Goal: Navigation & Orientation: Find specific page/section

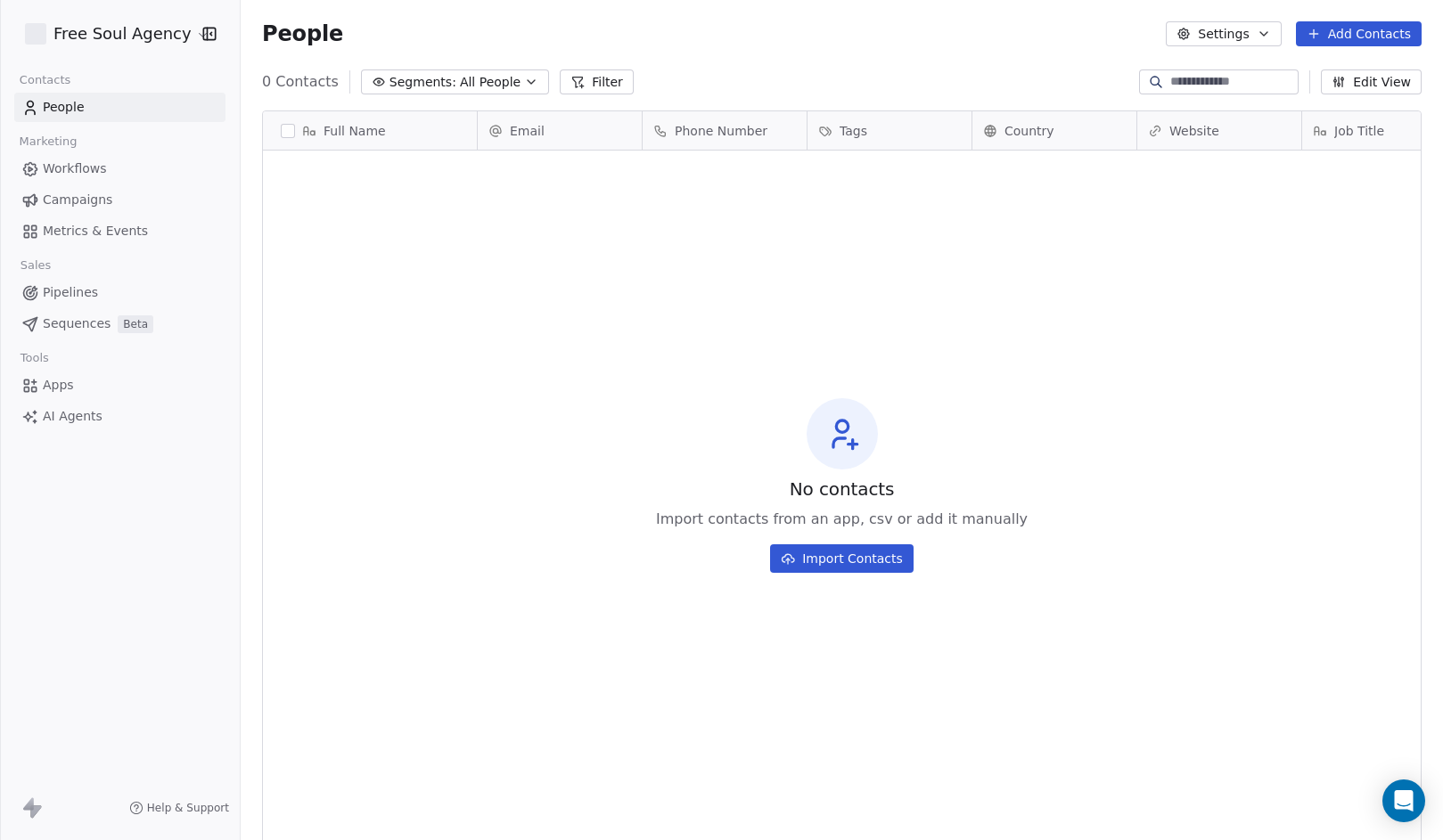
scroll to position [725, 1189]
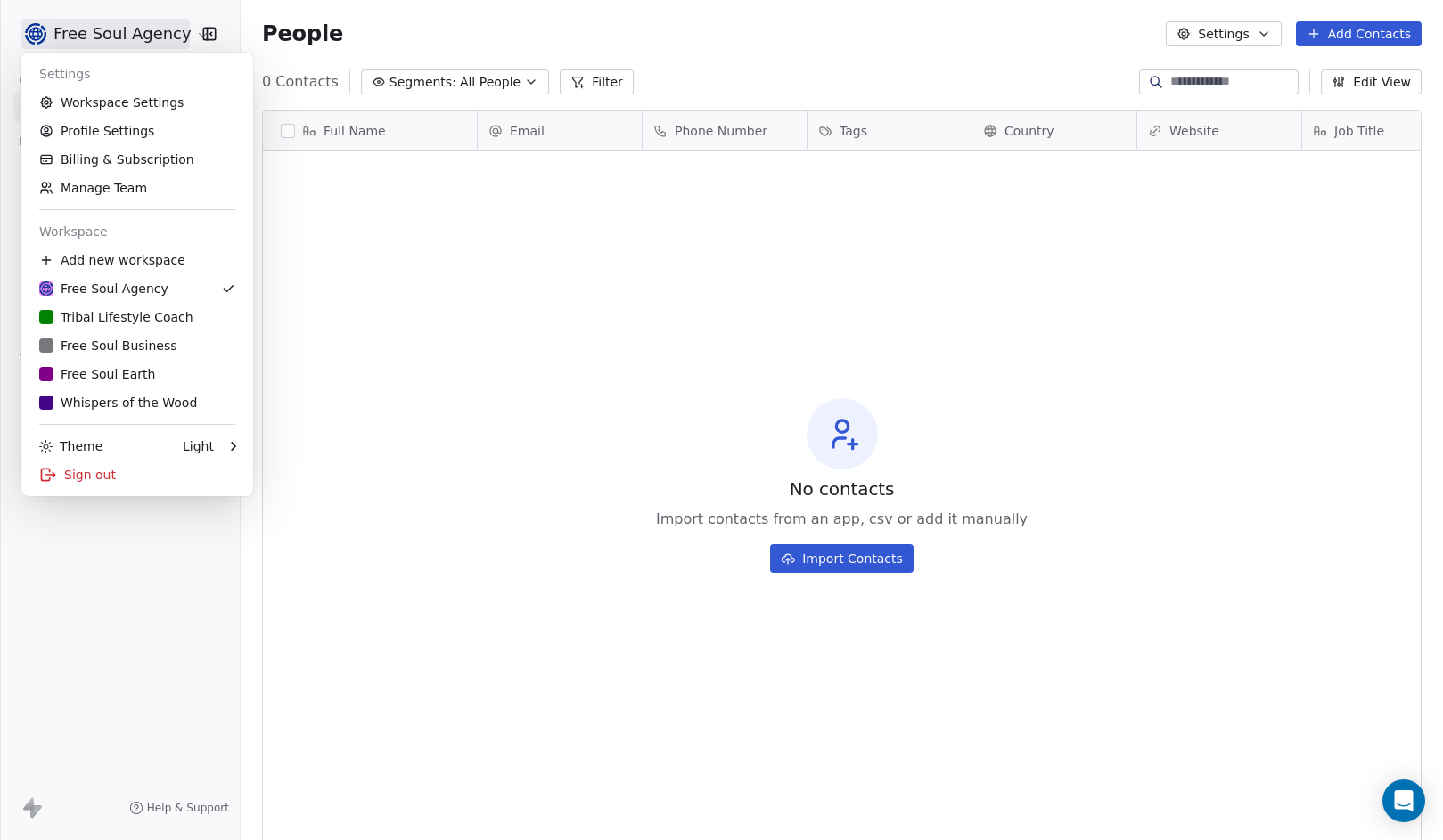
click at [165, 37] on html "Free Soul Agency Contacts People Marketing Workflows Campaigns Metrics & Events…" at bounding box center [721, 420] width 1443 height 840
click at [183, 407] on div "Whispers of the Wood" at bounding box center [118, 403] width 157 height 18
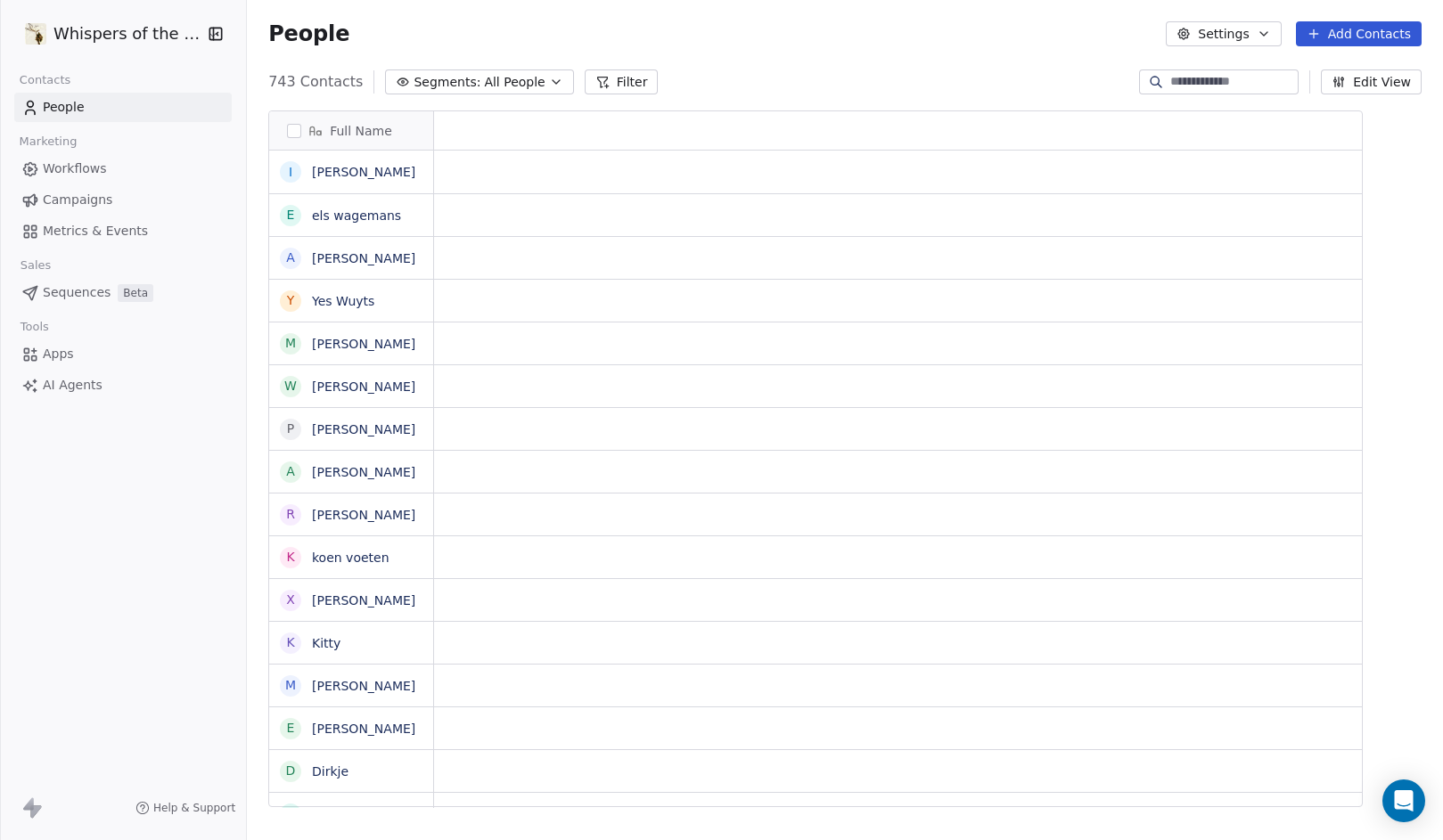
scroll to position [725, 1189]
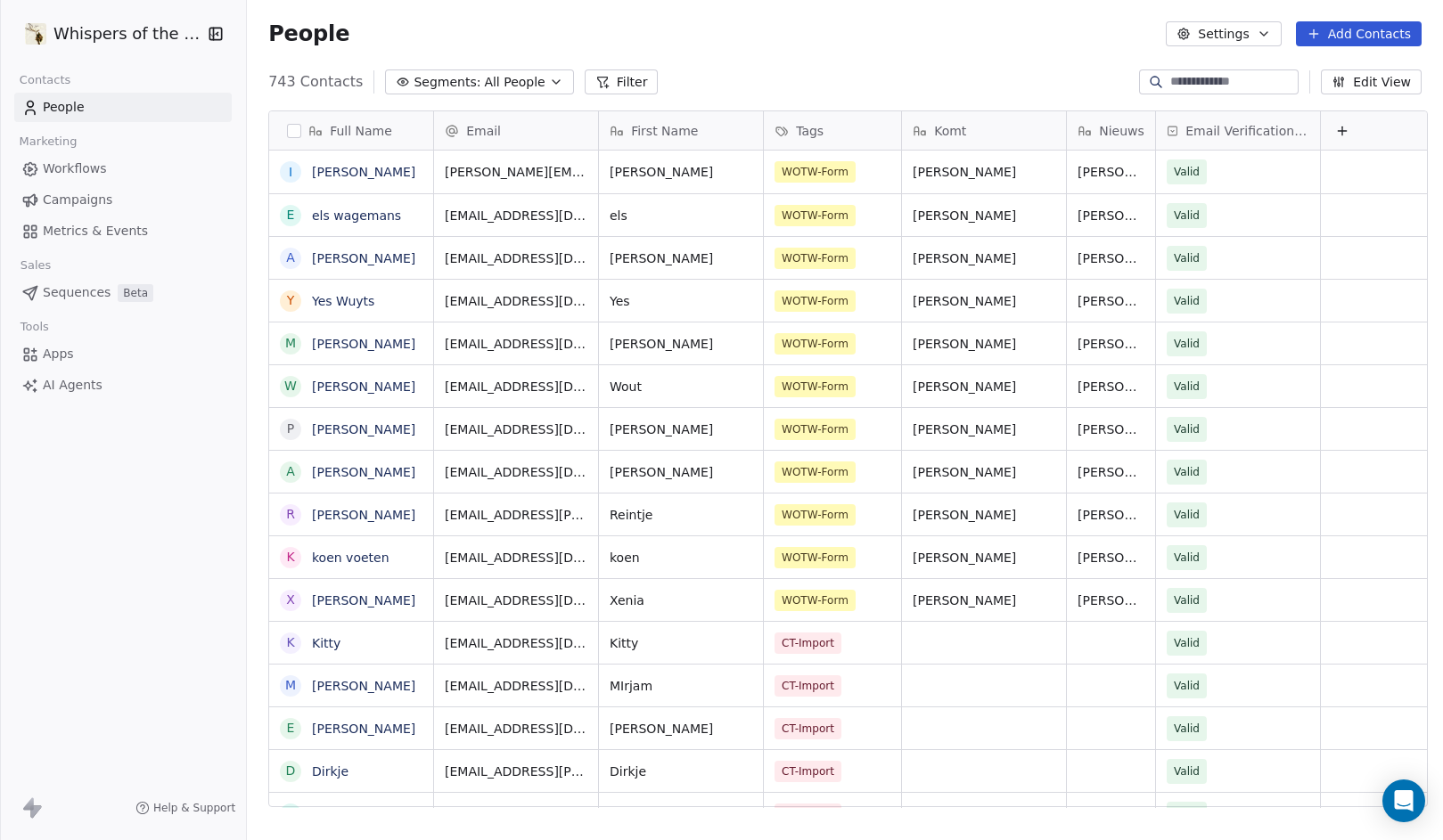
click at [549, 75] on icon "button" at bounding box center [556, 82] width 14 height 14
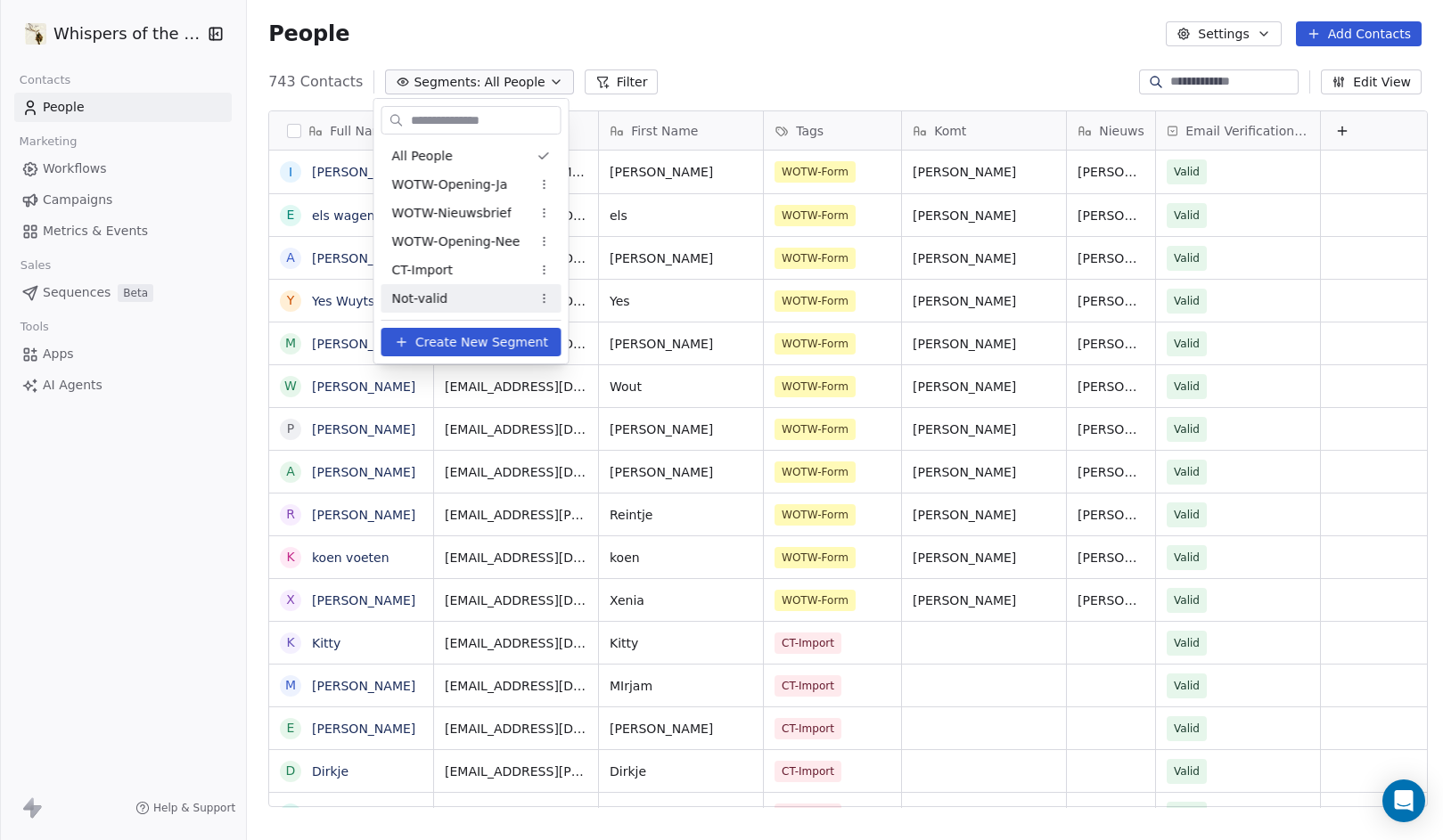
click at [472, 298] on div "Not-valid" at bounding box center [471, 299] width 180 height 29
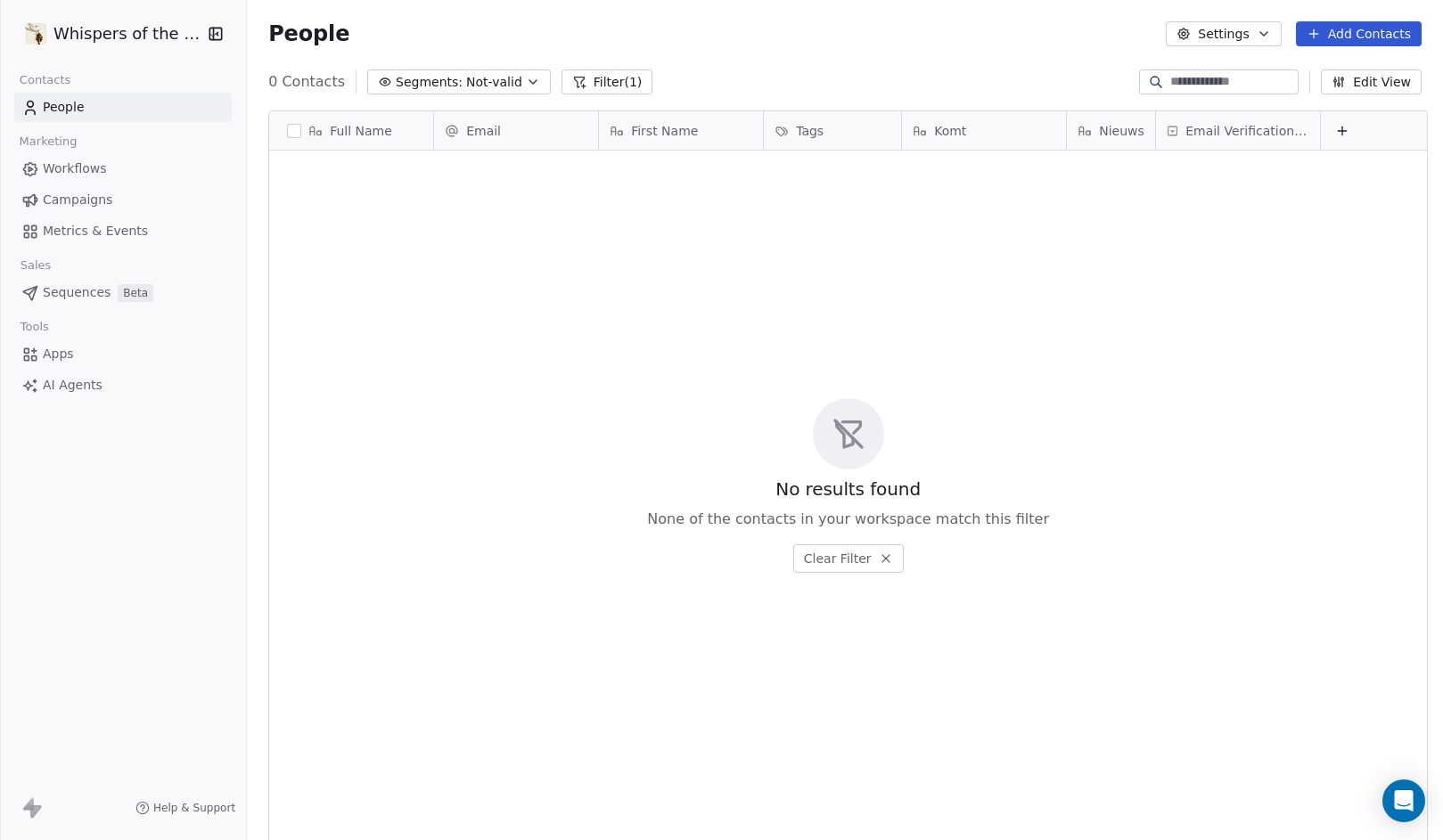
click at [476, 88] on span "Not-valid" at bounding box center [494, 82] width 56 height 19
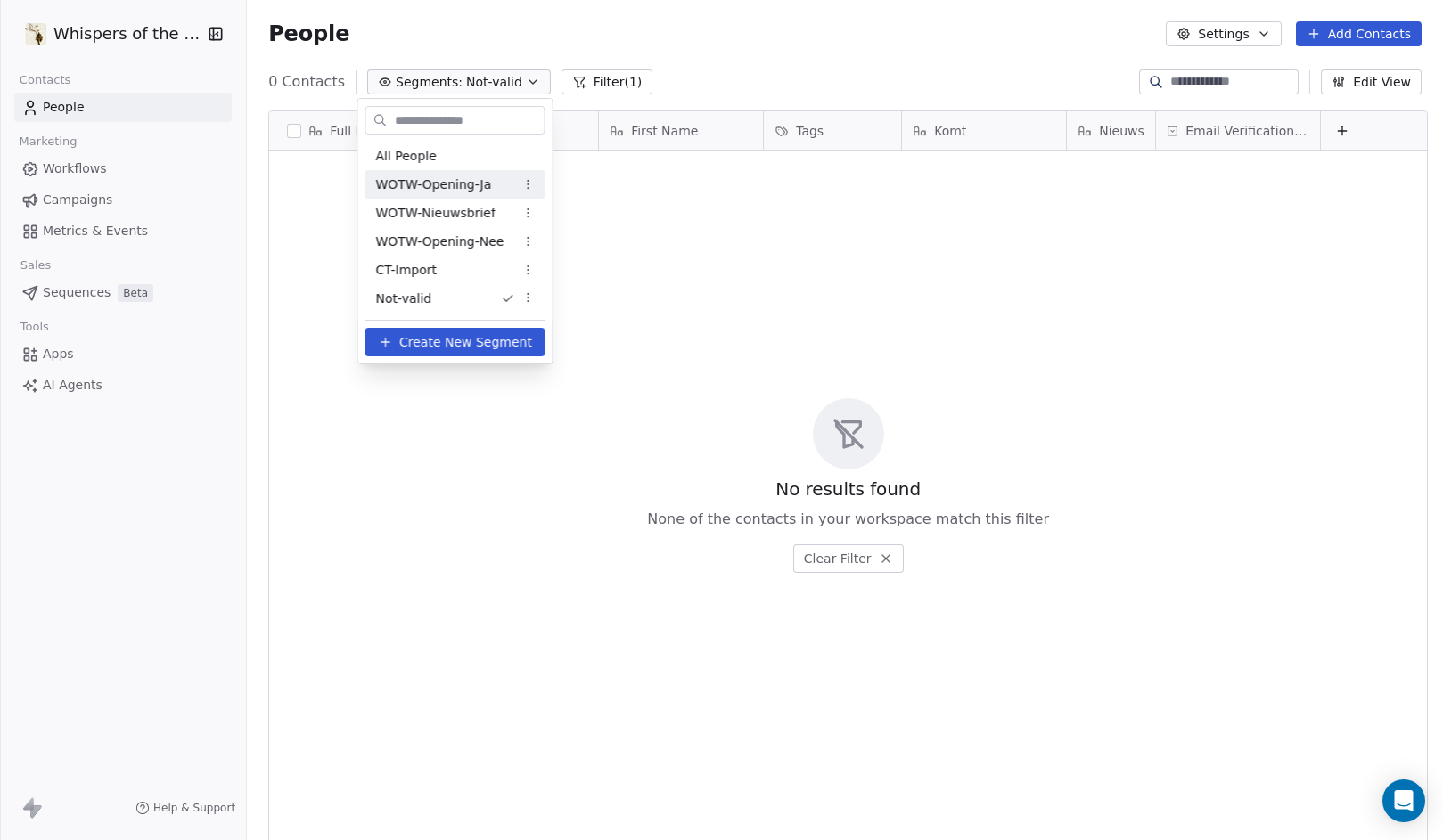
click at [435, 175] on span "WOTW-Opening-Ja" at bounding box center [434, 184] width 116 height 19
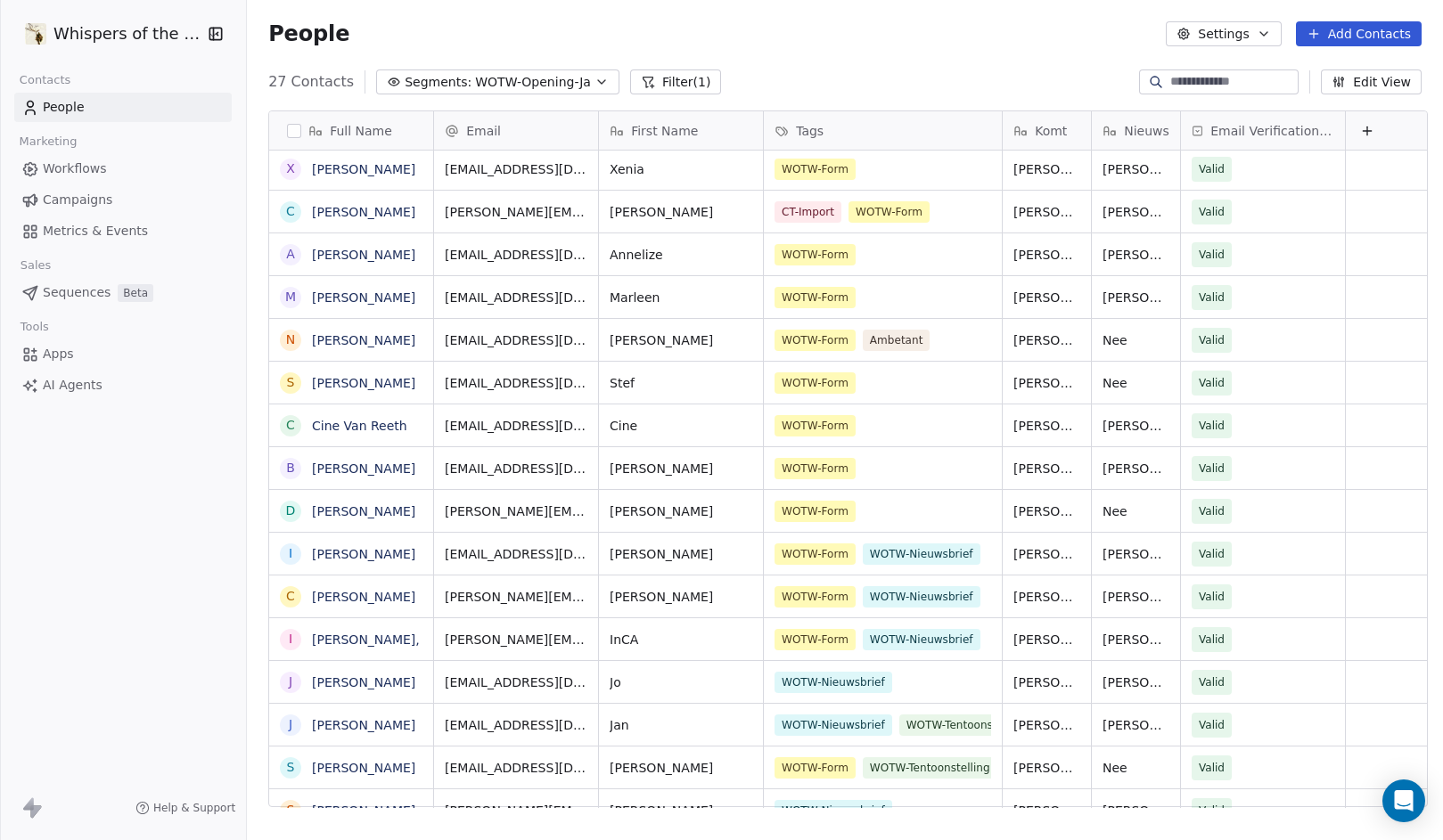
scroll to position [0, 0]
